Goal: Feedback & Contribution: Submit feedback/report problem

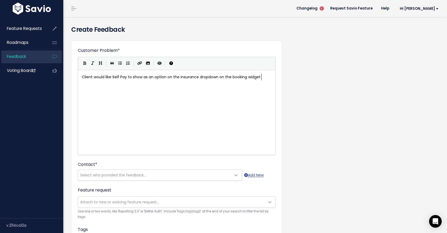
scroll to position [2, 179]
type textarea "Client would like Self Pay to show as an option on the insurance dropdown on th…"
type textarea "- their concern is that self-pay patients won't get"
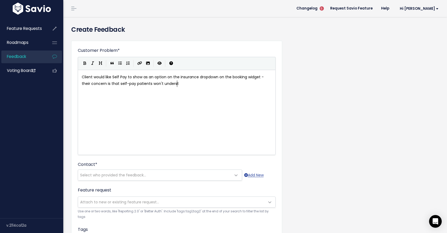
type textarea "understan"
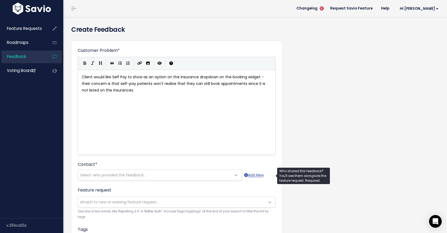
type textarea "realize that they can still book appointments since it is not listed on the ins…"
click at [112, 173] on span "Select who provided the feedback..." at bounding box center [113, 174] width 66 height 5
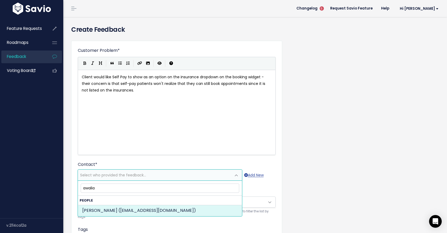
type input "awalia"
select select "82382471"
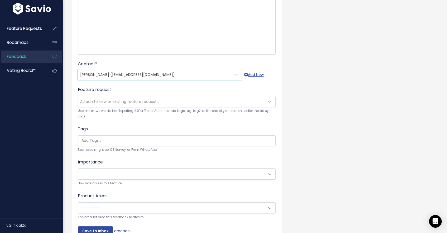
scroll to position [101, 0]
click at [184, 170] on span "---------" at bounding box center [171, 173] width 187 height 11
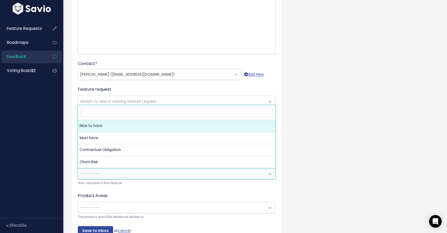
select select "NICE_TO_HAVE"
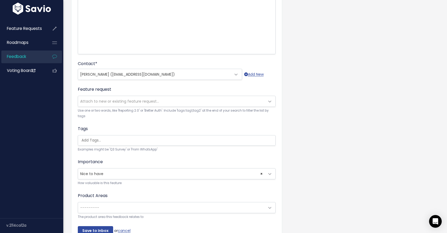
click at [130, 204] on span "---------" at bounding box center [171, 207] width 187 height 11
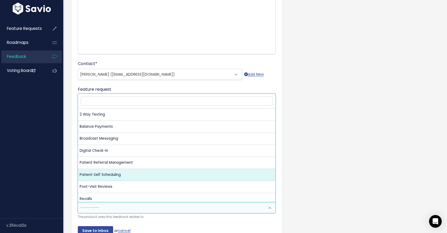
select select "NP:PATIENT_SELF_SCHEDULING"
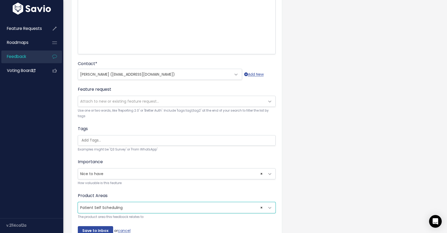
scroll to position [130, 0]
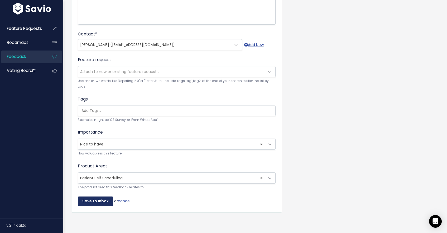
click at [85, 202] on input "Save to Inbox" at bounding box center [95, 201] width 35 height 10
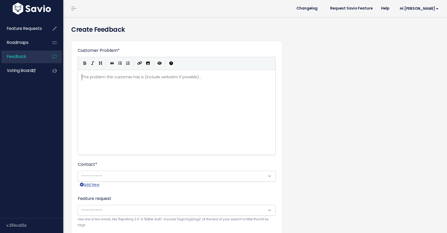
scroll to position [1, 0]
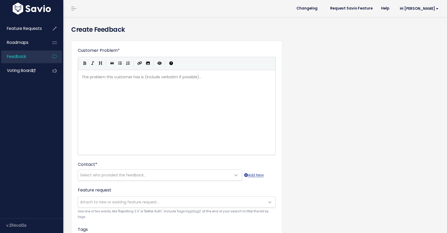
click at [27, 55] on link "Feedback" at bounding box center [22, 56] width 43 height 12
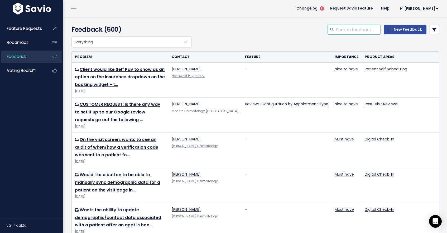
click at [343, 27] on input "search" at bounding box center [358, 30] width 45 height 10
type input "referral"
type input "credit card"
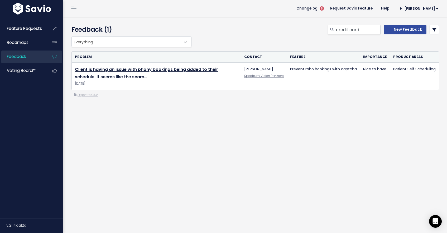
click at [362, 34] on div "credit card New Feedback" at bounding box center [318, 31] width 251 height 12
click at [364, 32] on input "credit card" at bounding box center [358, 30] width 45 height 10
click at [206, 54] on th "Problem" at bounding box center [156, 56] width 169 height 11
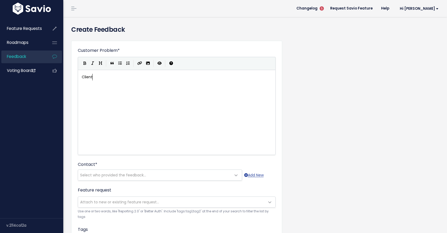
scroll to position [2, 11]
type textarea "Client would lk"
type textarea "ike the ability to toggle card on file"
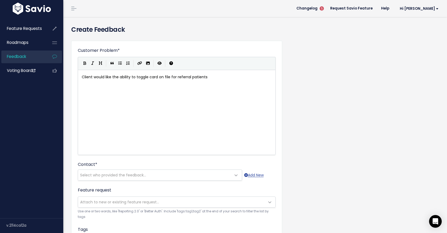
type textarea "for referral patients"
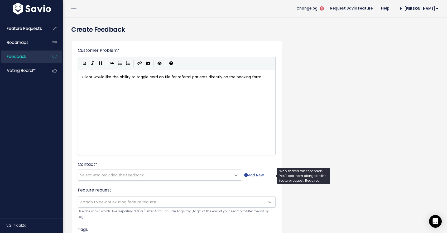
type textarea "directly on the booking form"
click at [176, 174] on span "Select who provided the feedback..." at bounding box center [154, 174] width 153 height 11
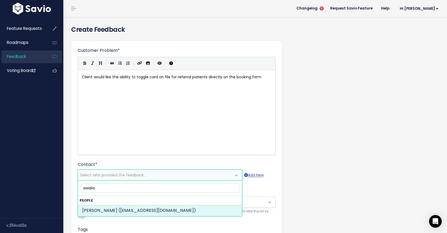
type input "awalia"
select select "82382471"
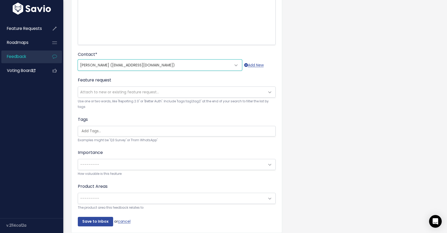
scroll to position [118, 0]
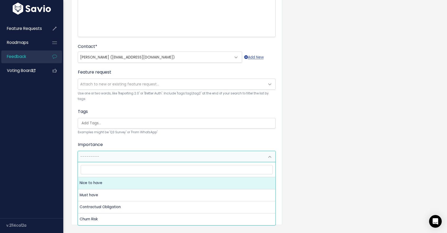
click at [144, 153] on span "---------" at bounding box center [171, 156] width 187 height 11
select select "NICE_TO_HAVE"
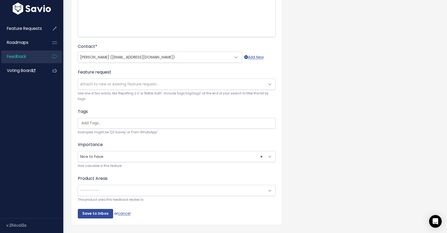
click at [111, 188] on span "---------" at bounding box center [171, 190] width 187 height 11
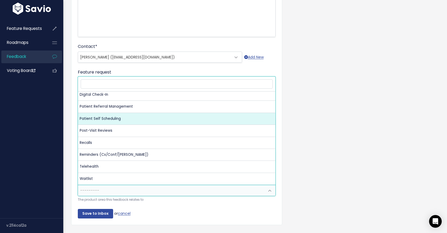
scroll to position [0, 0]
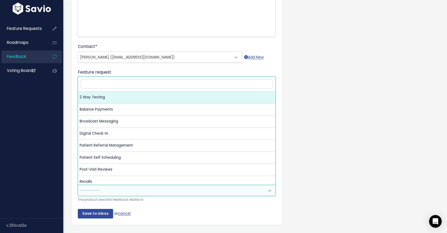
select select "NP:2_WAY_TEXTING"
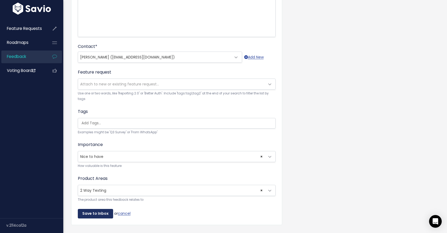
click at [96, 217] on input "Save to Inbox" at bounding box center [95, 214] width 35 height 10
